Goal: Task Accomplishment & Management: Manage account settings

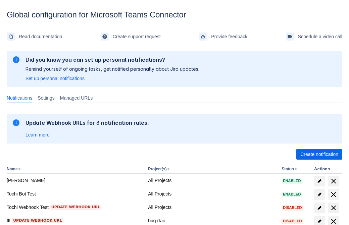
click at [319, 154] on span "Create notification" at bounding box center [319, 154] width 38 height 11
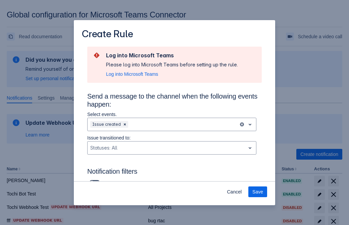
scroll to position [439, 0]
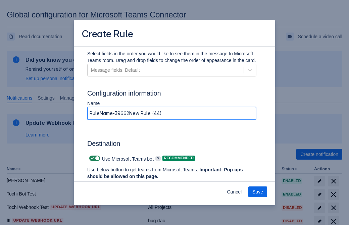
type input "RuleName-396622New Rule (44)"
click at [124, 184] on span "Authenticate in Microsoft Teams" at bounding box center [124, 189] width 66 height 11
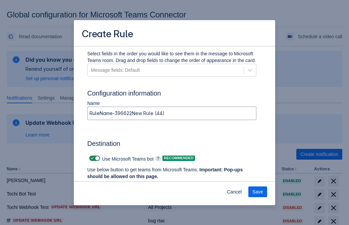
scroll to position [0, 0]
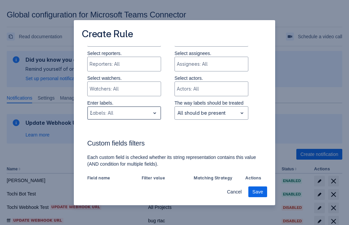
type input "396622_label"
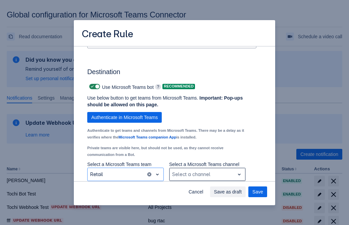
click at [207, 174] on div "Scrollable content" at bounding box center [202, 174] width 60 height 8
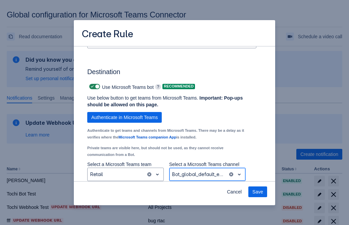
click at [257, 192] on span "Save" at bounding box center [257, 191] width 11 height 11
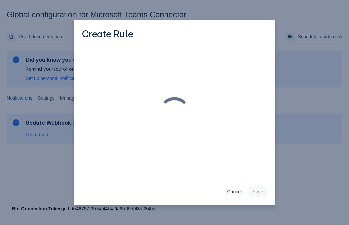
scroll to position [0, 0]
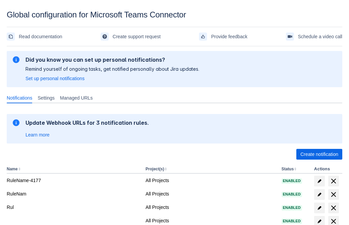
scroll to position [138, 0]
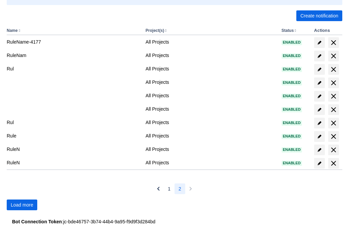
click at [22, 205] on span "Load more" at bounding box center [22, 204] width 22 height 11
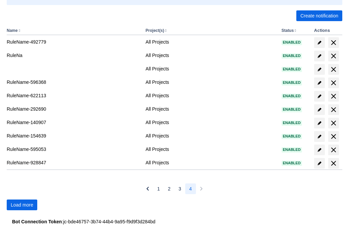
click at [22, 205] on span "Load more" at bounding box center [22, 204] width 22 height 11
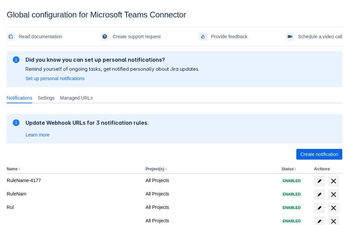
scroll to position [138, 0]
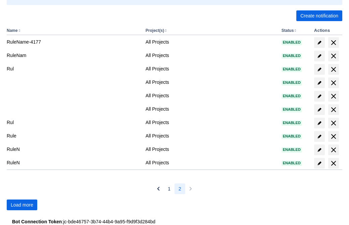
click at [22, 205] on span "Load more" at bounding box center [22, 204] width 22 height 11
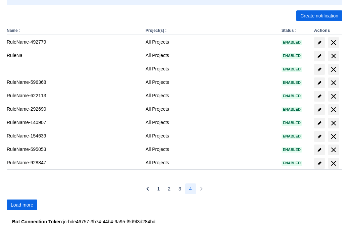
click at [22, 205] on span "Load more" at bounding box center [22, 204] width 22 height 11
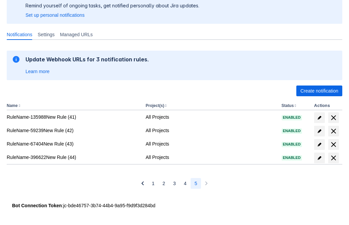
scroll to position [63, 0]
click at [333, 158] on span "delete" at bounding box center [333, 158] width 8 height 8
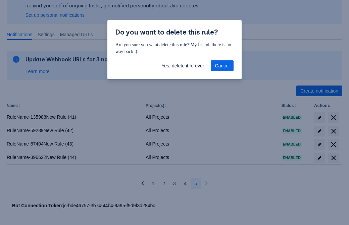
click at [182, 66] on span "Yes, delete it forever" at bounding box center [182, 65] width 43 height 11
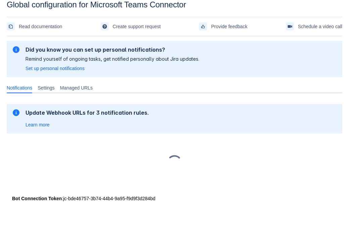
scroll to position [10, 0]
